Goal: Task Accomplishment & Management: Manage account settings

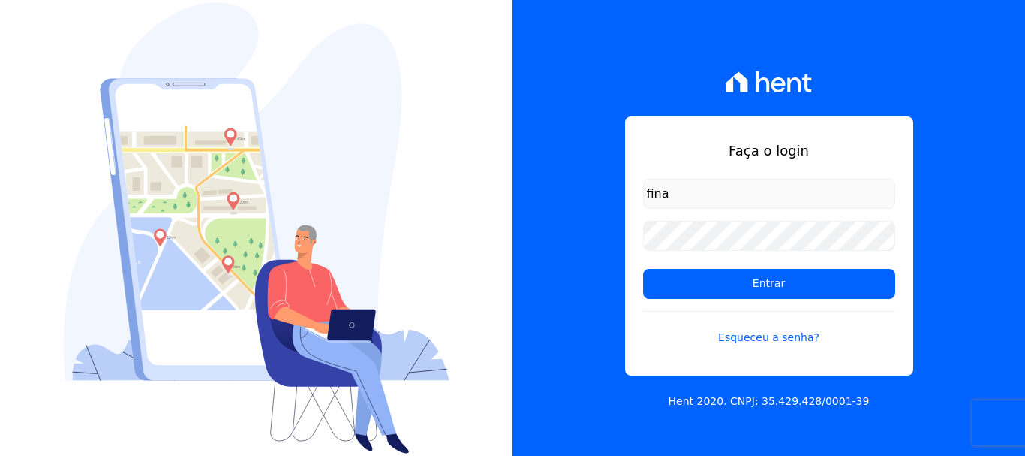
type input "[EMAIL_ADDRESS][DOMAIN_NAME]"
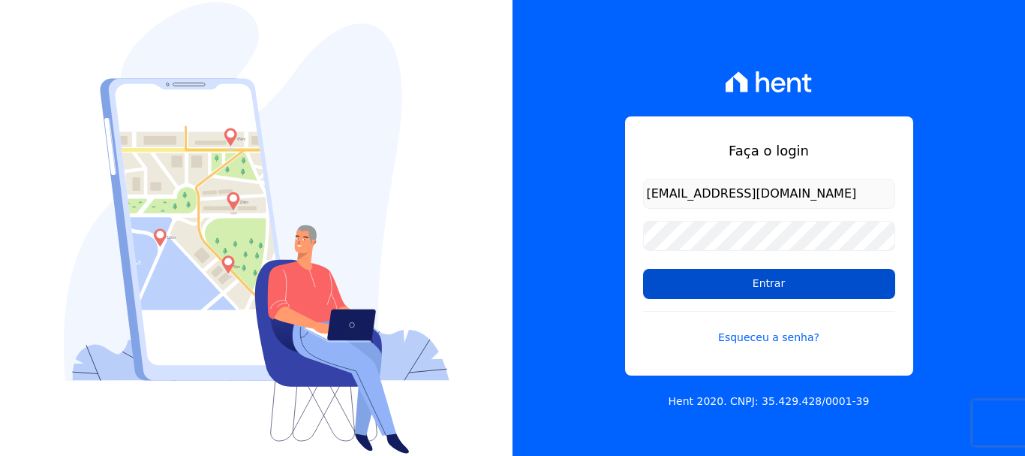
click at [793, 290] on input "Entrar" at bounding box center [769, 284] width 252 height 30
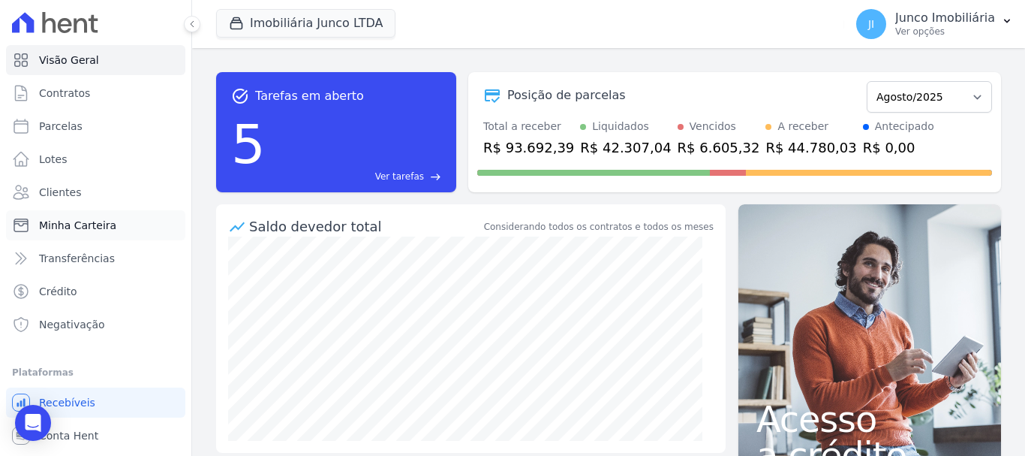
click at [96, 225] on span "Minha Carteira" at bounding box center [77, 225] width 77 height 15
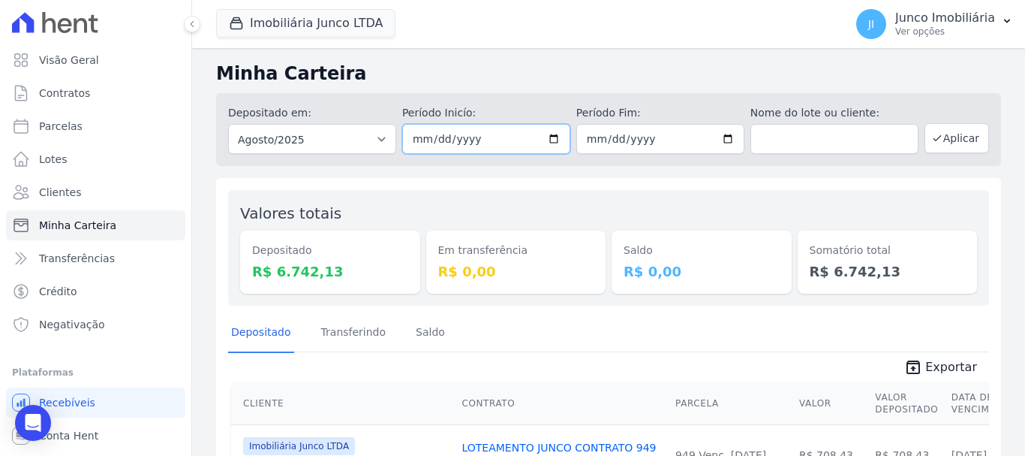
click at [553, 140] on input "2025-08-01" at bounding box center [486, 139] width 168 height 30
type input "2025-08-21"
click at [729, 137] on input "2025-08-31" at bounding box center [660, 139] width 168 height 30
click at [722, 137] on input "2025-08-31" at bounding box center [660, 139] width 168 height 30
type input "2025-08-21"
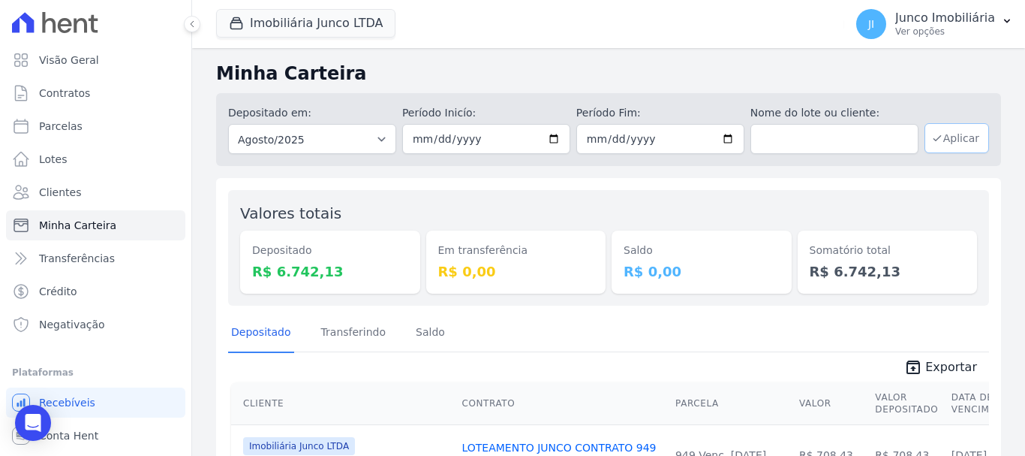
click at [954, 137] on button "Aplicar" at bounding box center [957, 138] width 65 height 30
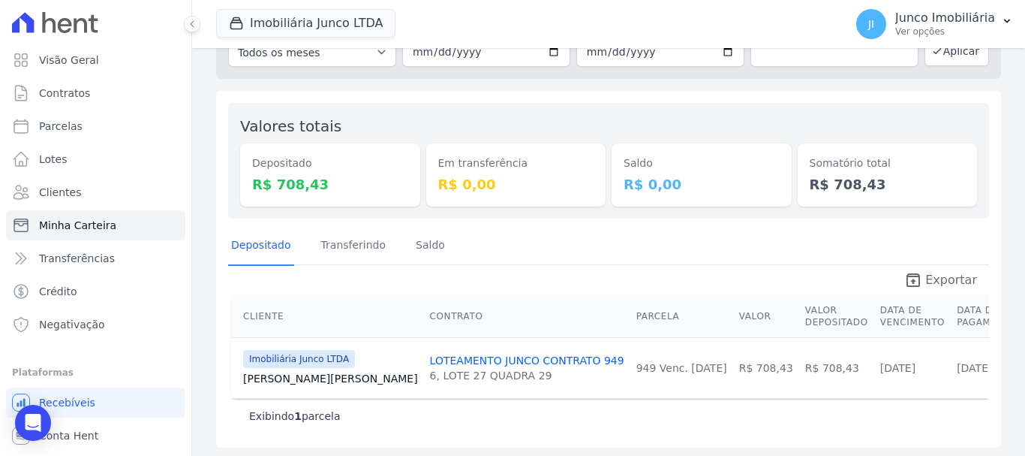
scroll to position [102, 0]
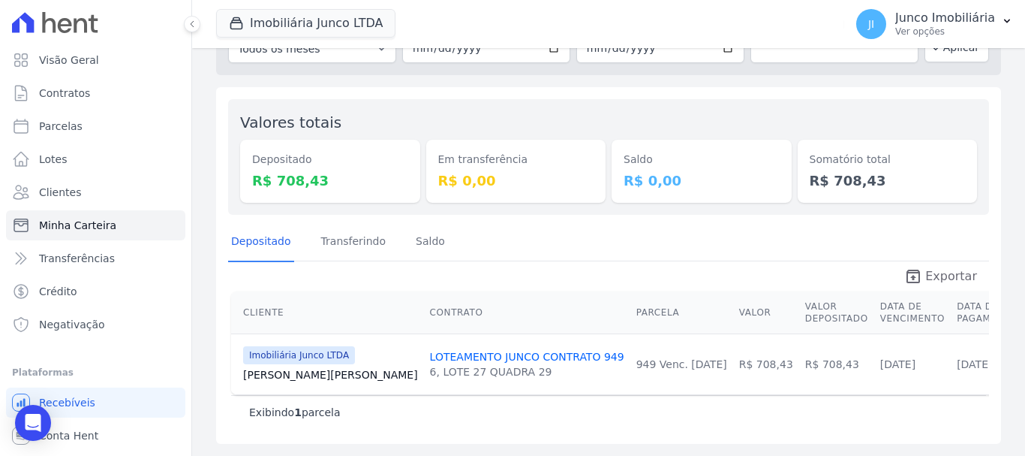
click at [936, 267] on span "Exportar" at bounding box center [951, 276] width 52 height 18
click at [910, 33] on p "Ver opções" at bounding box center [945, 32] width 100 height 12
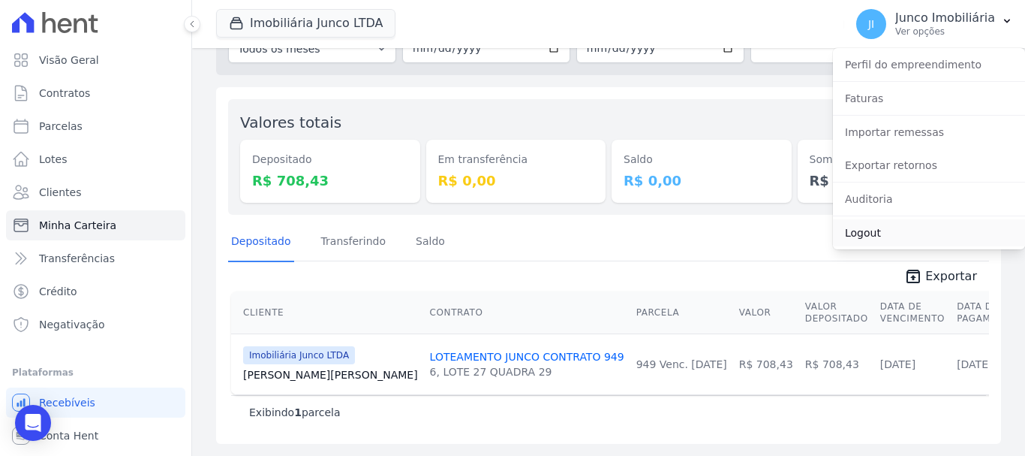
click at [871, 227] on link "Logout" at bounding box center [929, 232] width 192 height 27
